Goal: Transaction & Acquisition: Subscribe to service/newsletter

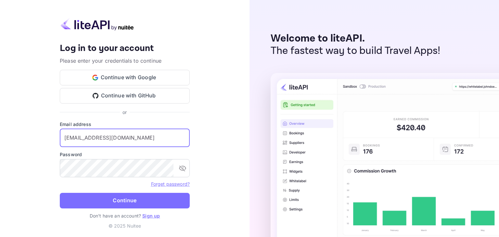
type input "[EMAIL_ADDRESS][DOMAIN_NAME]"
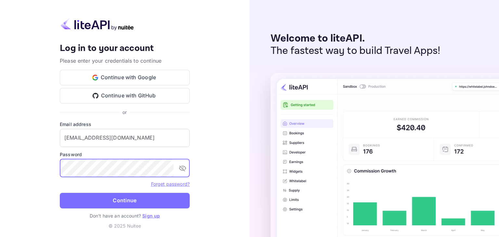
click at [60, 193] on button "Continue" at bounding box center [125, 201] width 130 height 16
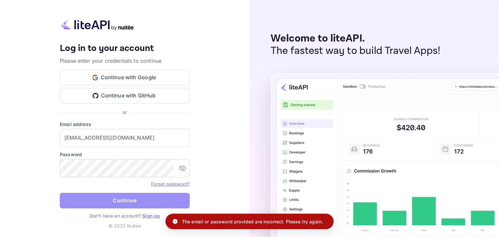
click at [123, 204] on button "Continue" at bounding box center [125, 201] width 130 height 16
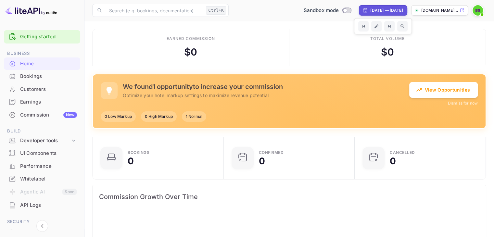
scroll to position [101, 122]
click at [439, 10] on p "[DOMAIN_NAME]..." at bounding box center [439, 10] width 37 height 6
click at [40, 111] on div "Commission New" at bounding box center [48, 114] width 57 height 7
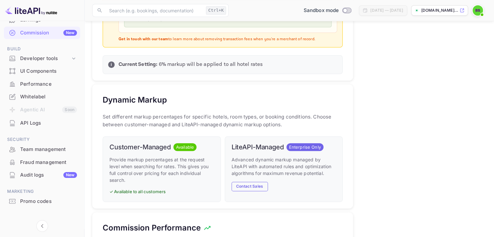
scroll to position [89, 0]
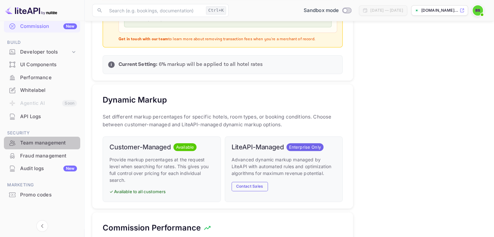
click at [43, 145] on div "Team management" at bounding box center [48, 142] width 57 height 7
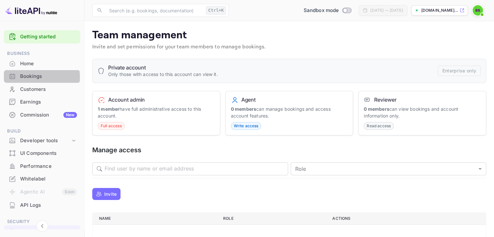
click at [30, 77] on div "Bookings" at bounding box center [48, 76] width 57 height 7
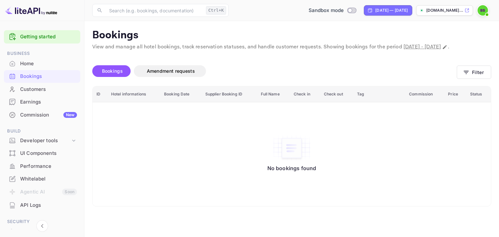
click at [39, 104] on div "Earnings" at bounding box center [48, 101] width 57 height 7
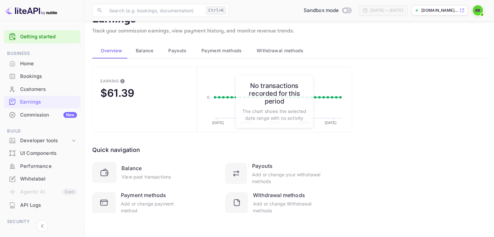
scroll to position [17, 0]
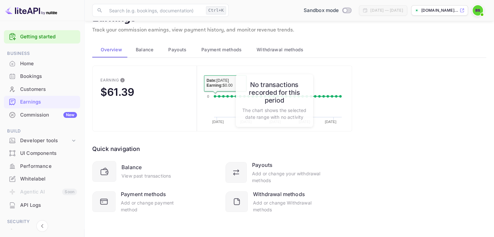
click at [141, 54] on button "Balance" at bounding box center [143, 50] width 33 height 16
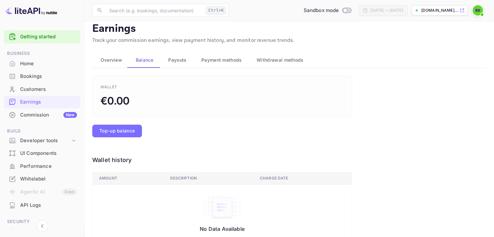
scroll to position [0, 0]
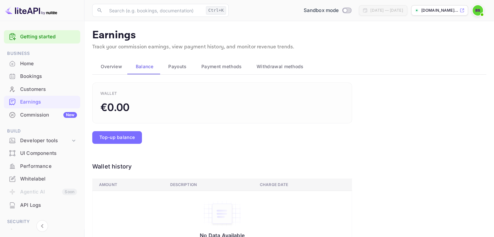
click at [113, 68] on span "Overview" at bounding box center [111, 67] width 21 height 8
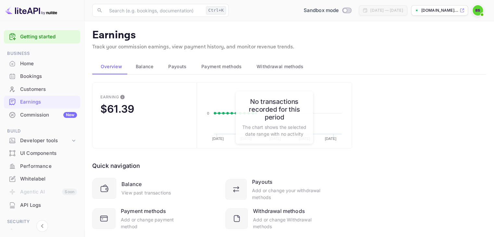
click at [182, 69] on span "Payouts" at bounding box center [177, 67] width 18 height 8
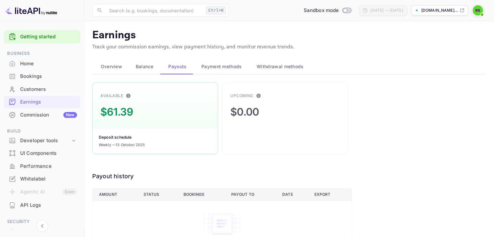
click at [129, 131] on div "Deposit schedule Weekly — 13 Oktober 2025" at bounding box center [155, 141] width 125 height 26
click at [126, 105] on div "$61.39" at bounding box center [116, 112] width 32 height 16
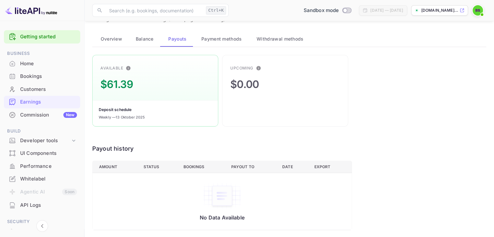
scroll to position [29, 0]
click at [477, 12] on img at bounding box center [477, 10] width 10 height 10
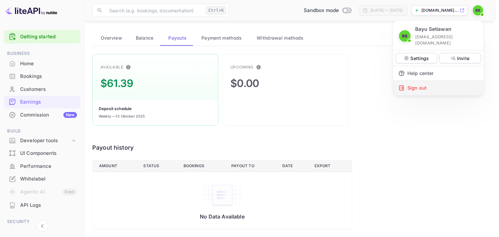
click at [433, 81] on div "Sign out" at bounding box center [438, 88] width 90 height 14
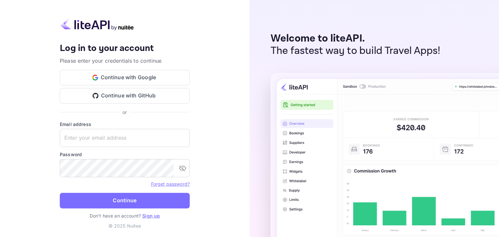
click at [151, 216] on link "Sign up" at bounding box center [151, 216] width 18 height 6
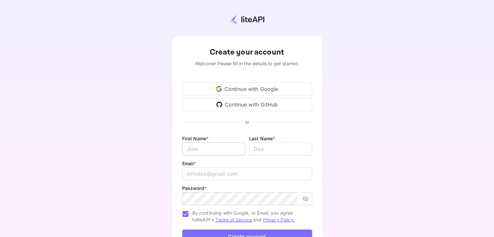
click at [209, 144] on input "Email *" at bounding box center [213, 149] width 63 height 13
type input "b"
type input "Travel"
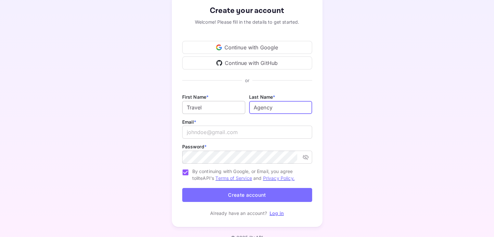
scroll to position [53, 0]
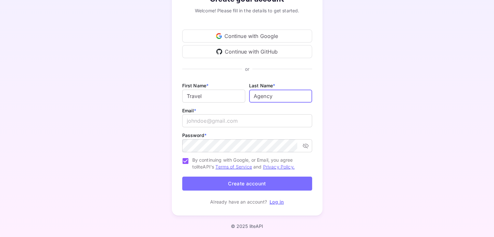
type input "Agency"
click at [216, 111] on div "Email * ​" at bounding box center [247, 118] width 130 height 25
click at [215, 116] on input "email" at bounding box center [247, 120] width 130 height 13
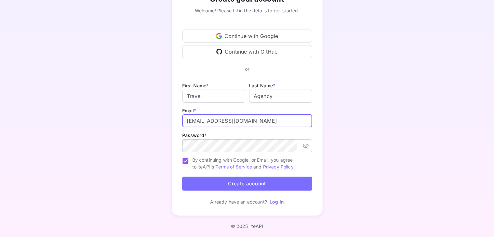
type input "[EMAIL_ADDRESS][DOMAIN_NAME]"
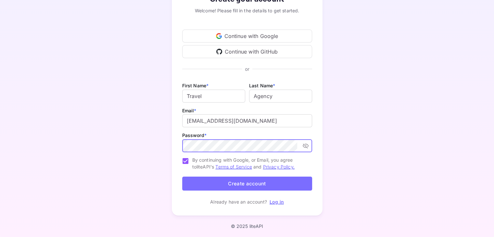
click at [306, 148] on icon "toggle password visibility" at bounding box center [305, 146] width 6 height 6
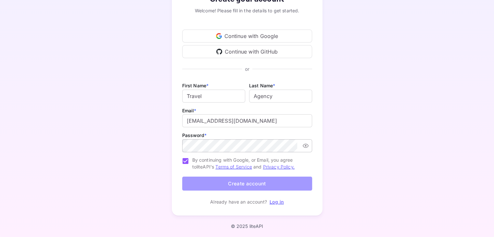
click at [271, 180] on button "Create account" at bounding box center [247, 184] width 130 height 14
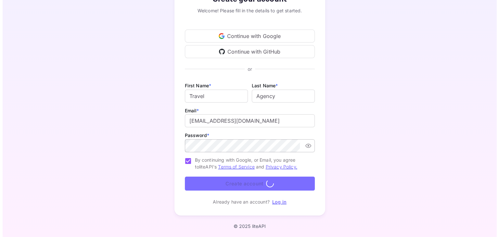
scroll to position [0, 0]
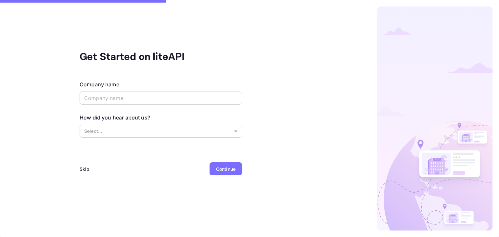
click at [141, 94] on input "text" at bounding box center [161, 98] width 162 height 13
type input "Travel Agency"
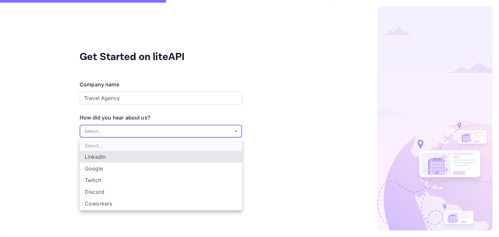
click at [135, 128] on body "Get Started on liteAPI Company name Travel Agency ​ How did you hear about us? …" at bounding box center [249, 118] width 499 height 237
click at [126, 134] on div at bounding box center [249, 118] width 499 height 237
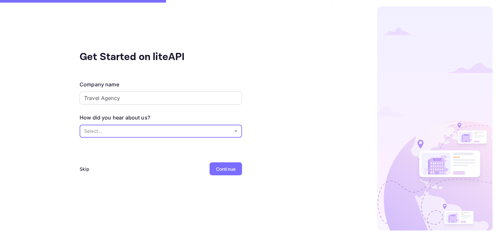
click at [136, 132] on body "Get Started on liteAPI Company name Travel Agency ​ How did you hear about us? …" at bounding box center [249, 118] width 499 height 237
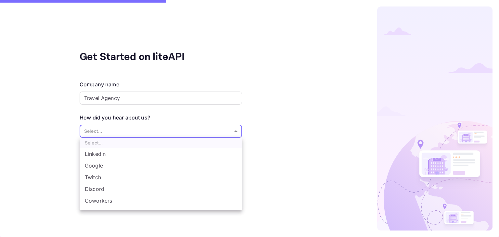
scroll to position [10, 0]
click at [119, 206] on li "Other..." at bounding box center [161, 205] width 162 height 12
type input "Other..."
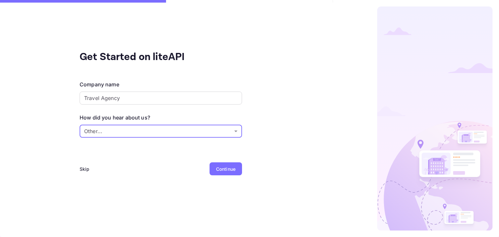
click at [215, 169] on div "Continue" at bounding box center [225, 168] width 32 height 13
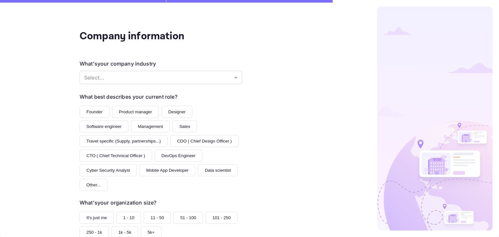
scroll to position [13, 0]
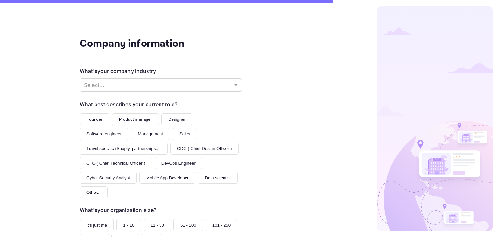
click at [91, 118] on button "Founder" at bounding box center [95, 119] width 30 height 12
click at [137, 81] on body "Company information What's your company industry Select... ​ What best describe…" at bounding box center [249, 118] width 499 height 237
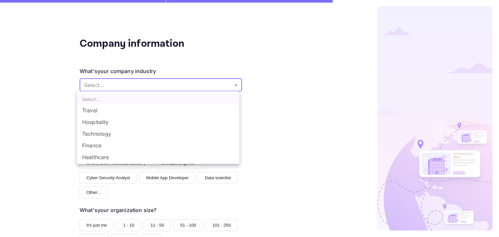
click at [124, 112] on li "Travel" at bounding box center [158, 111] width 162 height 12
type input "Travel"
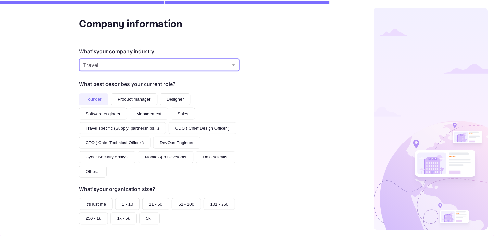
scroll to position [78, 0]
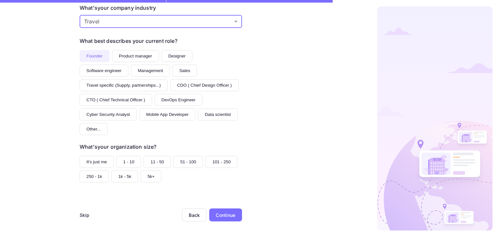
click at [233, 213] on div "Continue" at bounding box center [225, 215] width 19 height 7
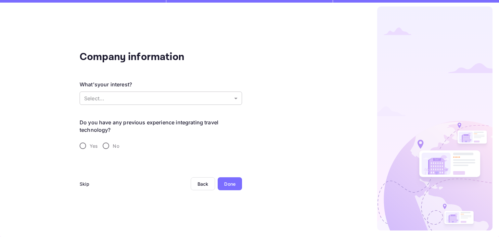
click at [109, 99] on body "Company information What's your interest? Select... ​ Do you have any previous …" at bounding box center [249, 118] width 499 height 237
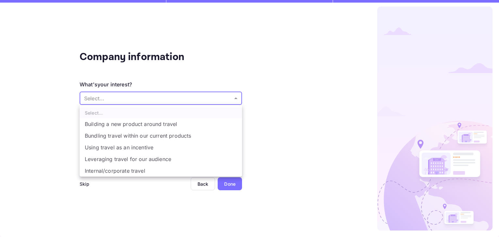
click at [144, 126] on li "Building a new product around travel" at bounding box center [161, 124] width 162 height 12
type input "Building a new product around travel"
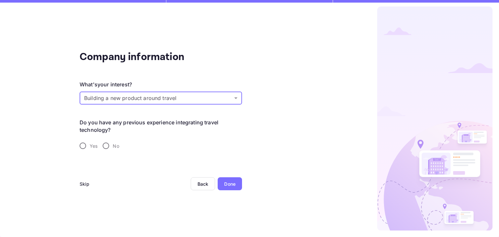
click at [231, 185] on div "Done" at bounding box center [229, 183] width 11 height 7
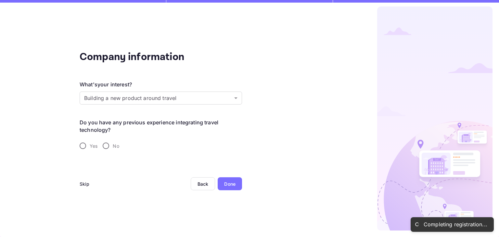
click at [228, 183] on div "Done" at bounding box center [229, 183] width 11 height 7
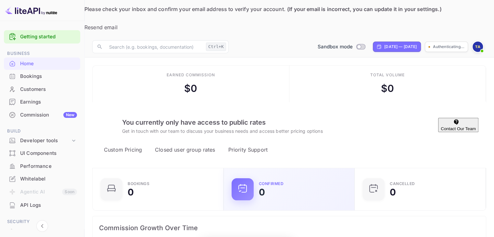
scroll to position [101, 122]
